Goal: Information Seeking & Learning: Learn about a topic

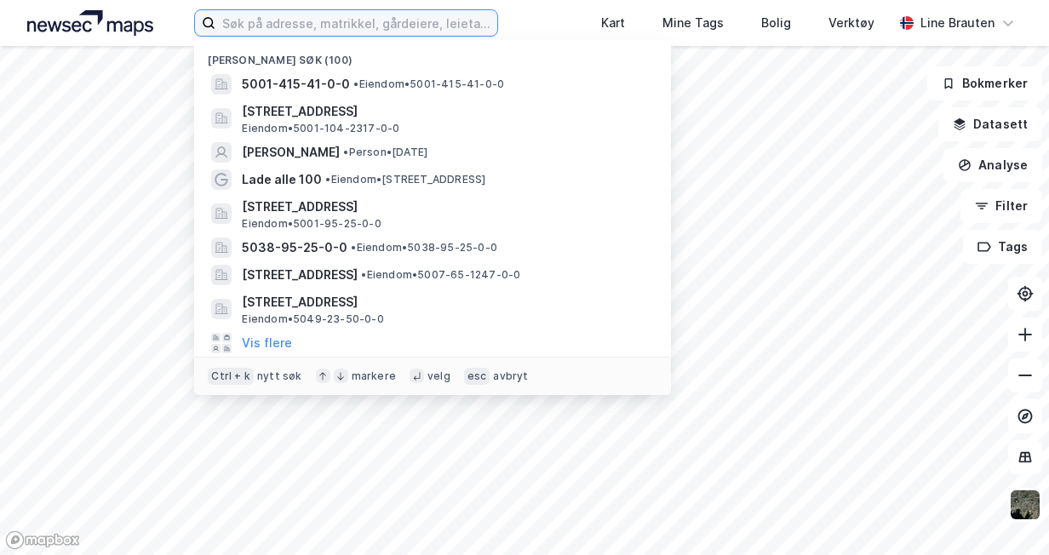
click at [305, 20] on input at bounding box center [355, 23] width 281 height 26
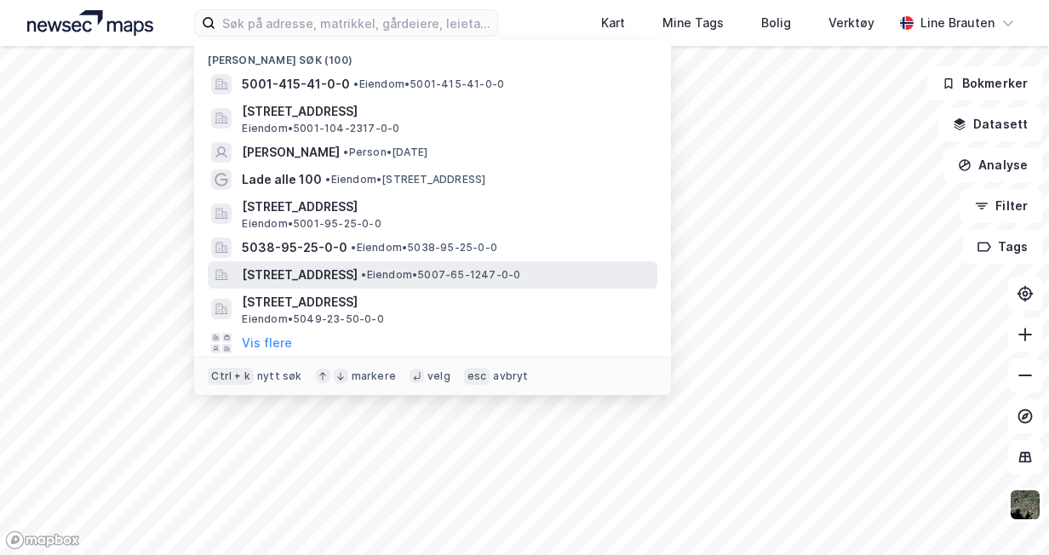
click at [350, 269] on span "[STREET_ADDRESS]" at bounding box center [300, 275] width 116 height 20
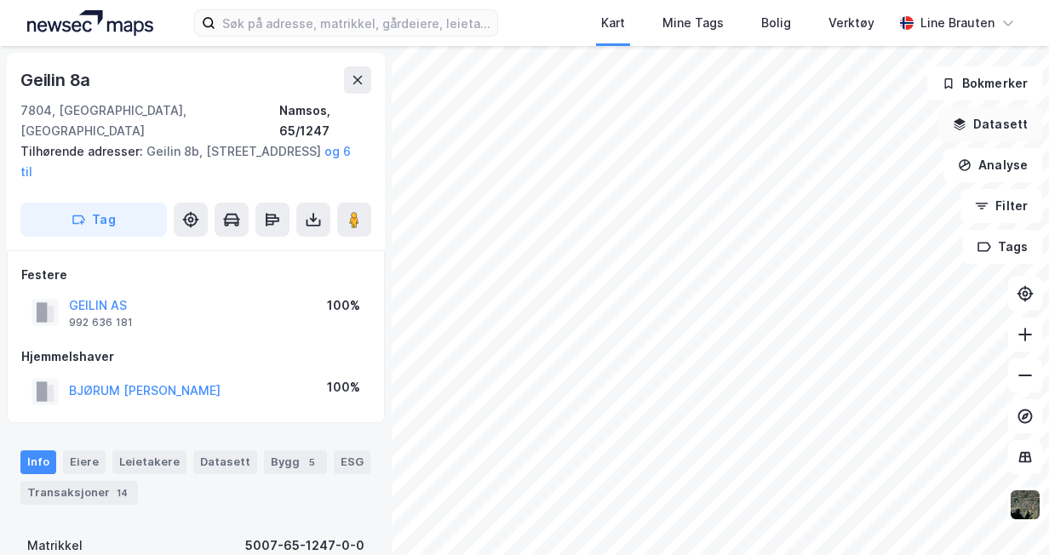
click at [1003, 122] on button "Datasett" at bounding box center [990, 124] width 104 height 34
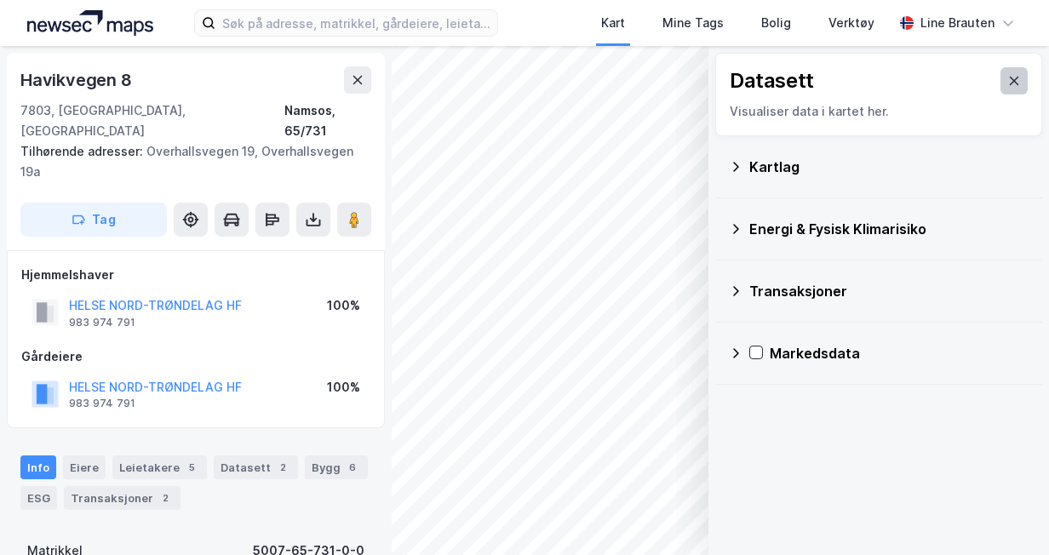
click at [1010, 83] on button at bounding box center [1013, 80] width 27 height 27
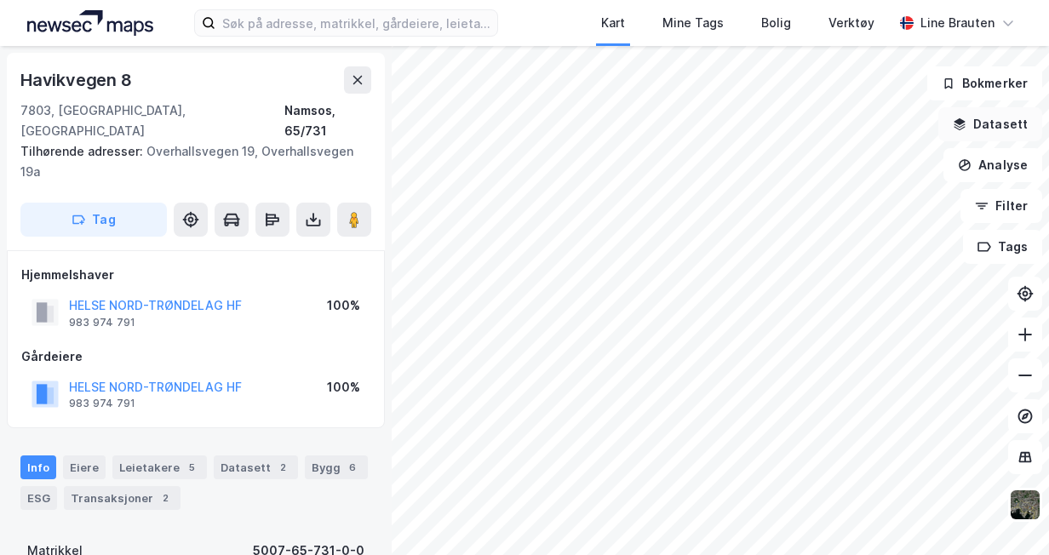
click at [995, 121] on button "Datasett" at bounding box center [990, 124] width 104 height 34
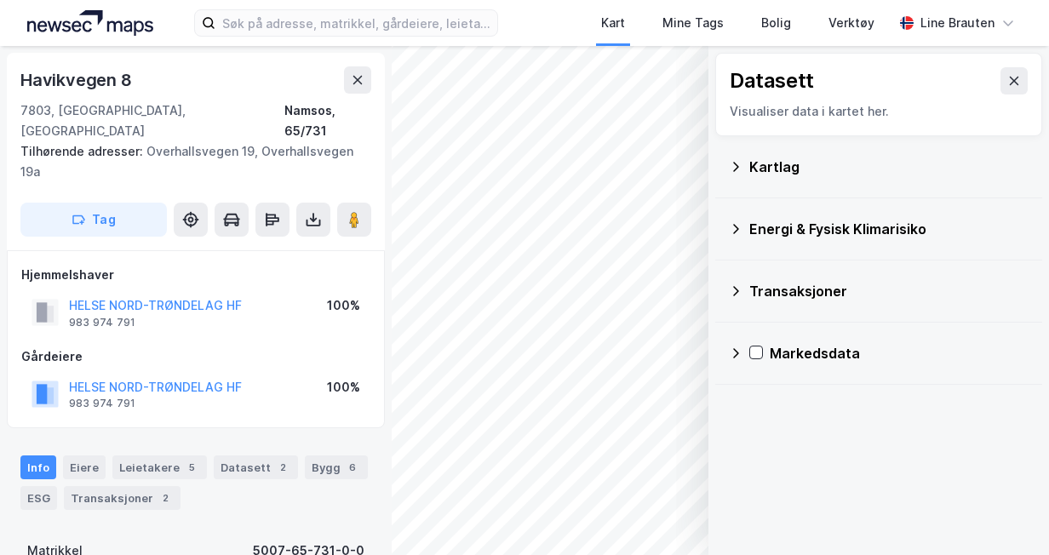
click at [734, 172] on icon at bounding box center [736, 167] width 14 height 14
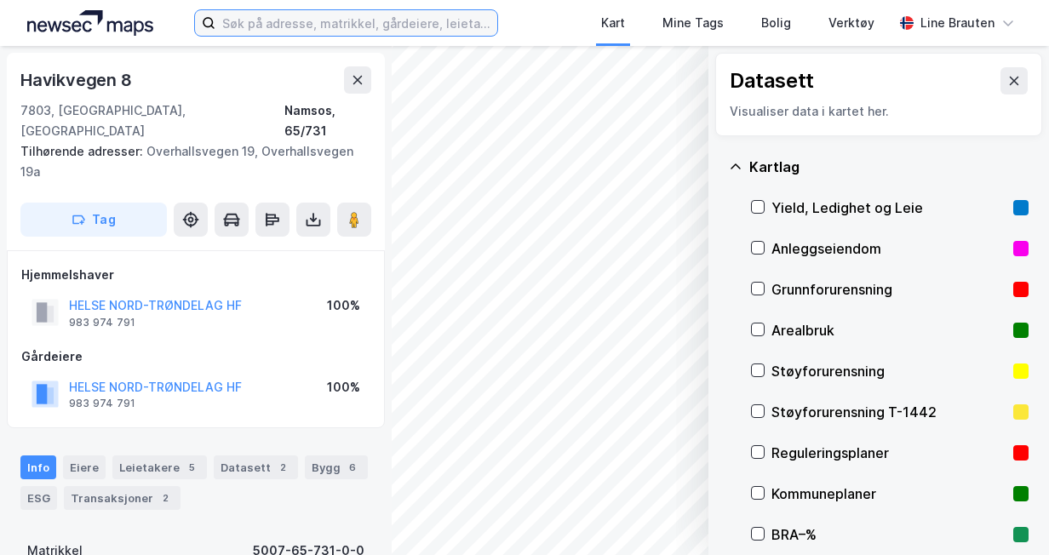
click at [421, 21] on input at bounding box center [355, 23] width 281 height 26
